Goal: Information Seeking & Learning: Understand process/instructions

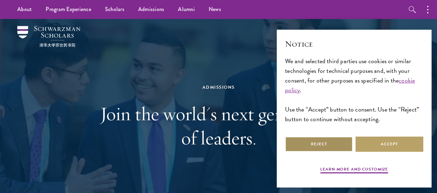
click at [335, 140] on button "Reject" at bounding box center [319, 144] width 68 height 16
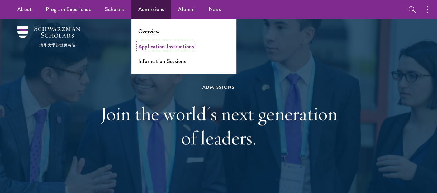
click at [155, 47] on link "Application Instructions" at bounding box center [166, 46] width 56 height 8
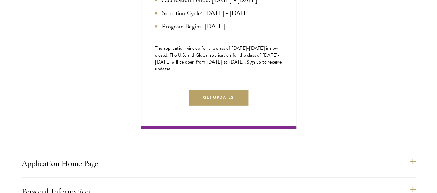
scroll to position [377, 0]
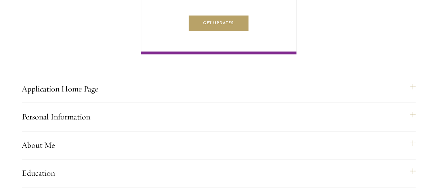
scroll to position [453, 0]
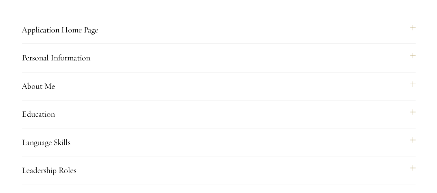
scroll to position [513, 0]
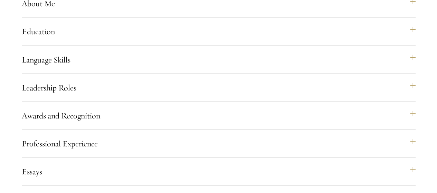
scroll to position [593, 0]
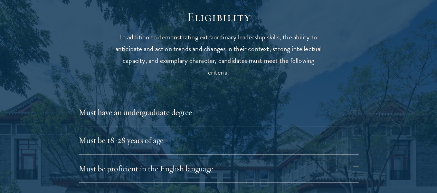
scroll to position [917, 0]
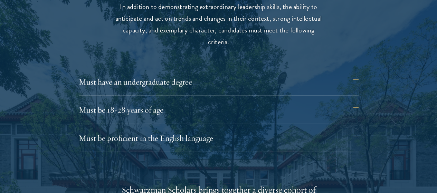
click at [191, 133] on div "Must be proficient in the English language Applicants must demonstrate strong E…" at bounding box center [219, 141] width 280 height 22
click at [195, 130] on button "Must be proficient in the English language" at bounding box center [222, 138] width 280 height 17
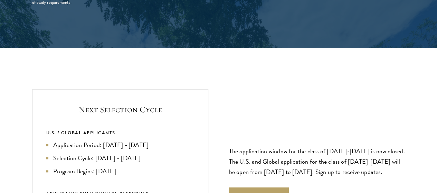
scroll to position [1609, 0]
